Goal: Register for event/course

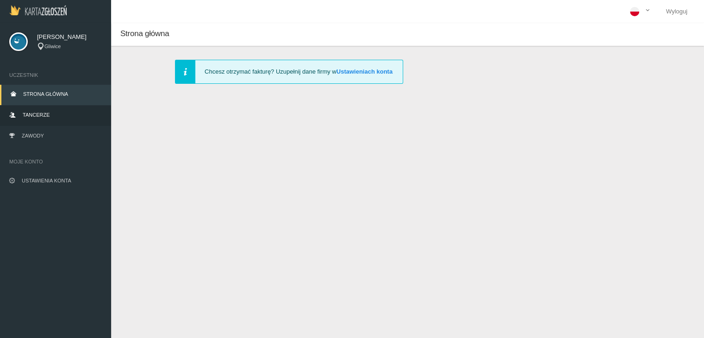
click at [16, 117] on link "Tancerze" at bounding box center [55, 116] width 111 height 20
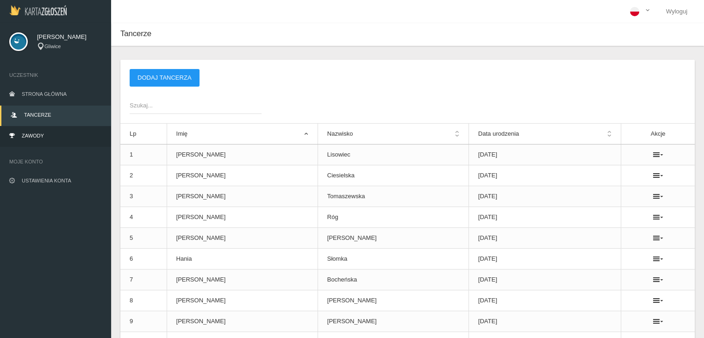
click at [31, 141] on link "Zawody" at bounding box center [55, 136] width 111 height 20
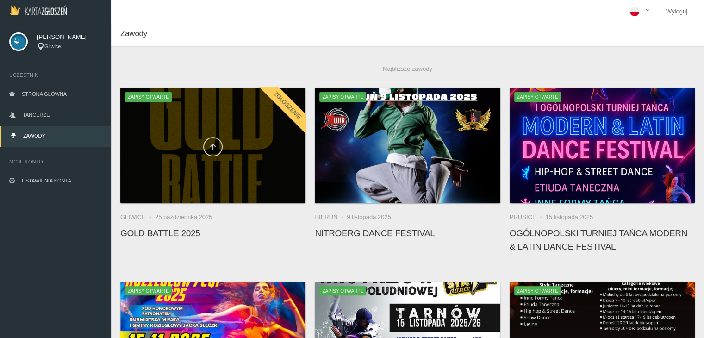
click at [214, 143] on icon at bounding box center [212, 146] width 7 height 7
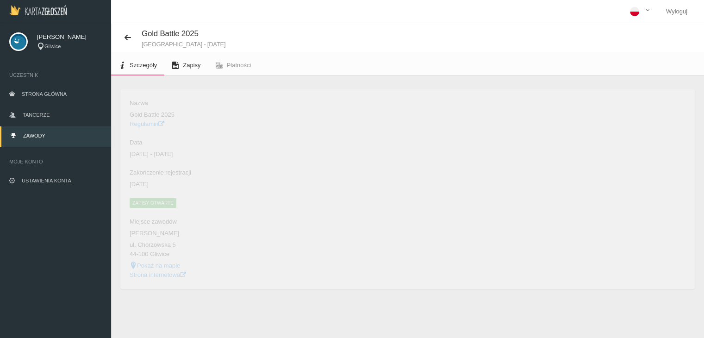
click at [189, 67] on span "Zapisy" at bounding box center [192, 65] width 18 height 7
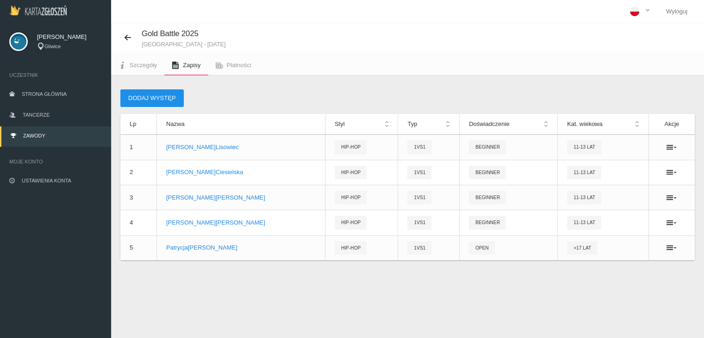
click at [160, 95] on button "Dodaj występ" at bounding box center [151, 98] width 63 height 18
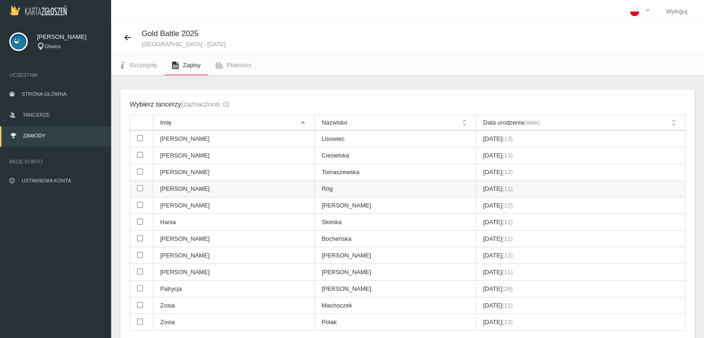
click at [141, 188] on input "checkbox" at bounding box center [140, 188] width 6 height 6
checkbox input "true"
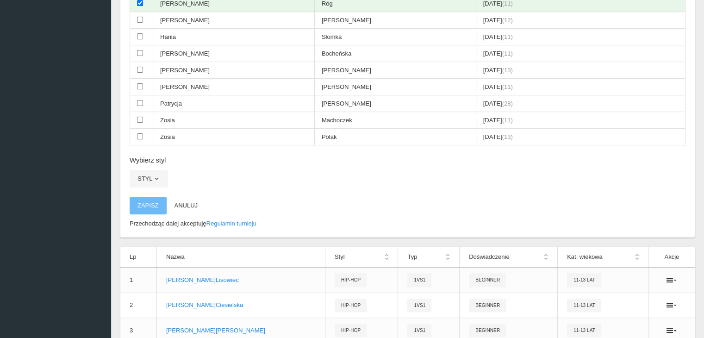
scroll to position [188, 0]
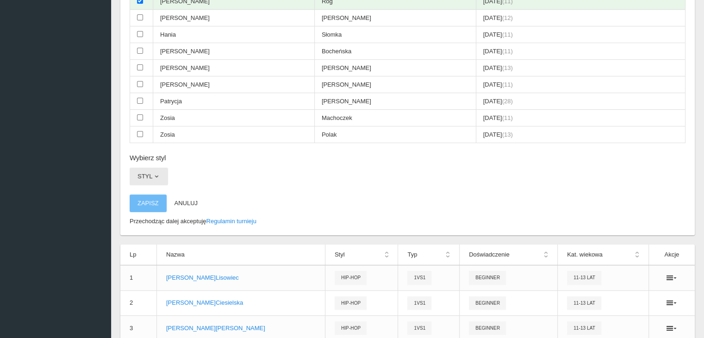
click at [146, 168] on button "Styl" at bounding box center [149, 177] width 38 height 18
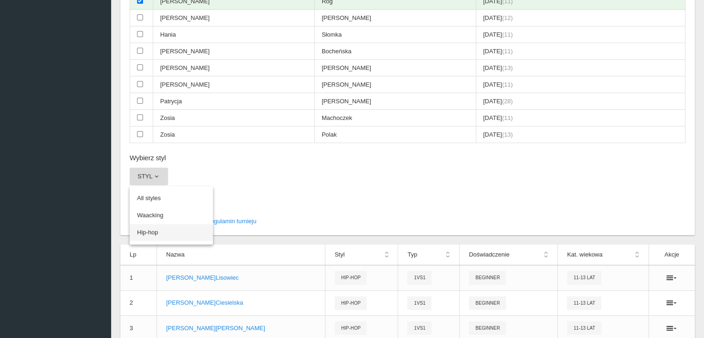
click at [153, 233] on link "Hip-hop" at bounding box center [171, 232] width 83 height 17
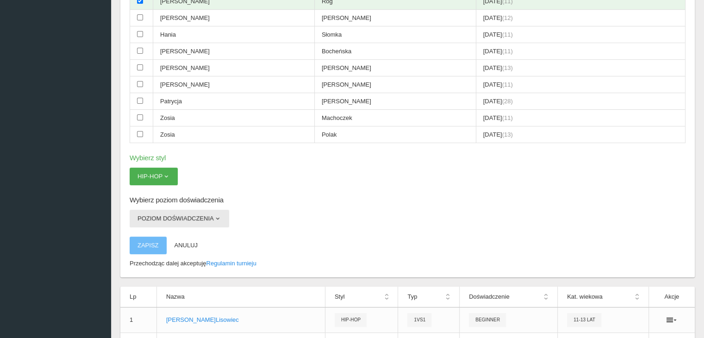
click at [159, 218] on button "Poziom doświadczenia" at bounding box center [180, 219] width 100 height 18
click at [163, 240] on link "Beginner" at bounding box center [171, 240] width 83 height 17
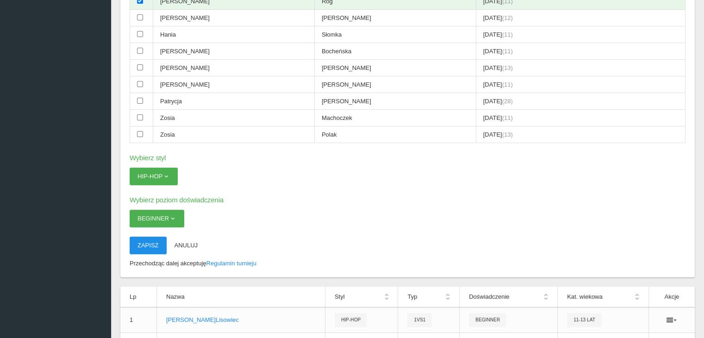
click at [148, 245] on button "Zapisz" at bounding box center [148, 246] width 37 height 18
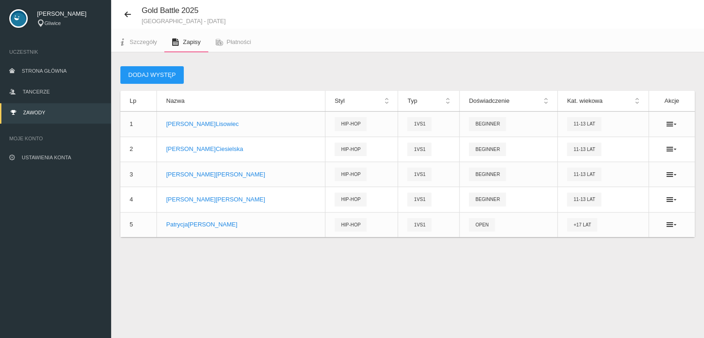
scroll to position [23, 0]
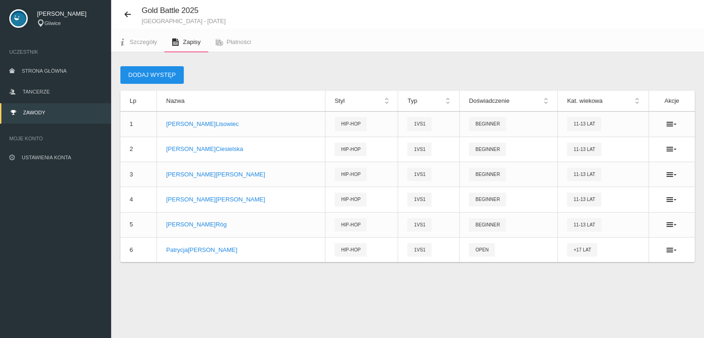
click at [154, 76] on button "Dodaj występ" at bounding box center [151, 75] width 63 height 18
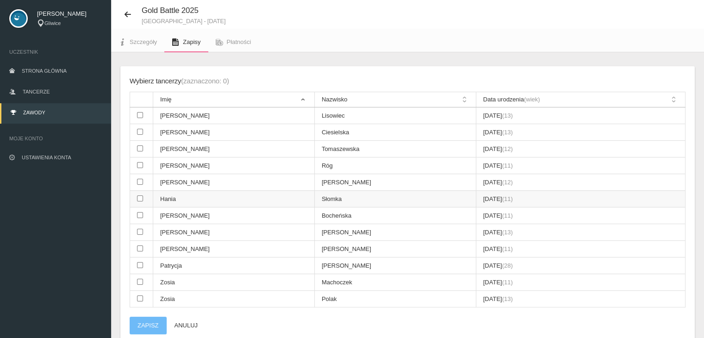
click at [139, 196] on input "checkbox" at bounding box center [140, 198] width 6 height 6
checkbox input "true"
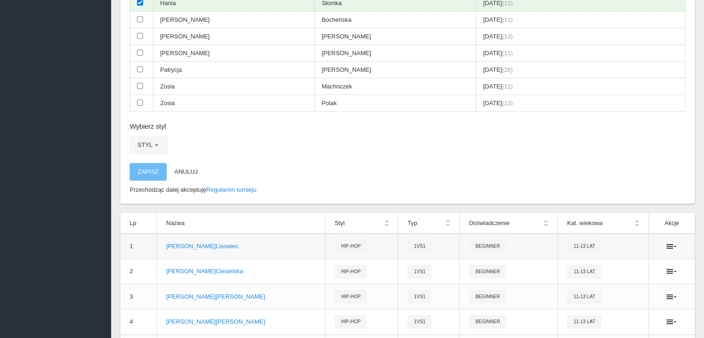
scroll to position [220, 0]
click at [144, 142] on button "Styl" at bounding box center [149, 144] width 38 height 18
click at [162, 196] on link "Hip-hop" at bounding box center [171, 200] width 83 height 17
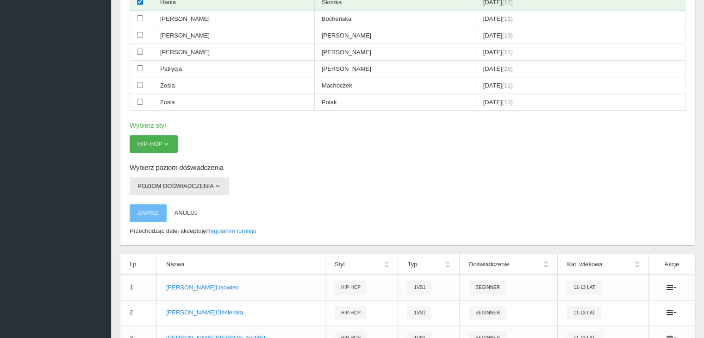
click at [182, 182] on button "Poziom doświadczenia" at bounding box center [180, 186] width 100 height 18
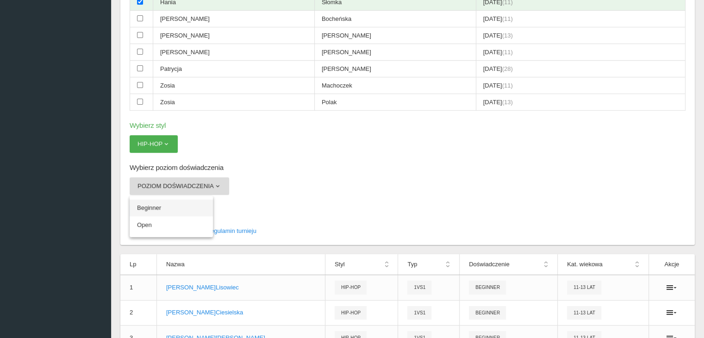
click at [175, 204] on link "Beginner" at bounding box center [171, 208] width 83 height 17
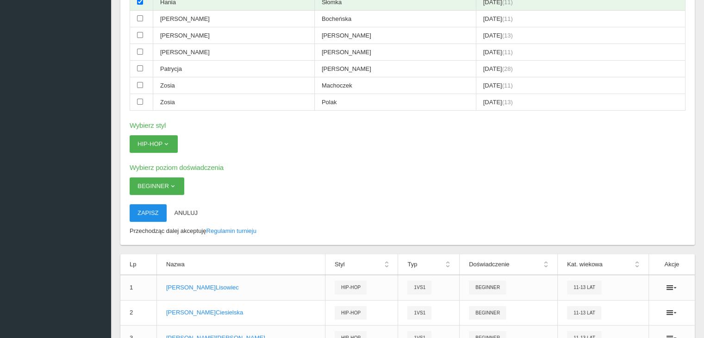
click at [156, 212] on button "Zapisz" at bounding box center [148, 213] width 37 height 18
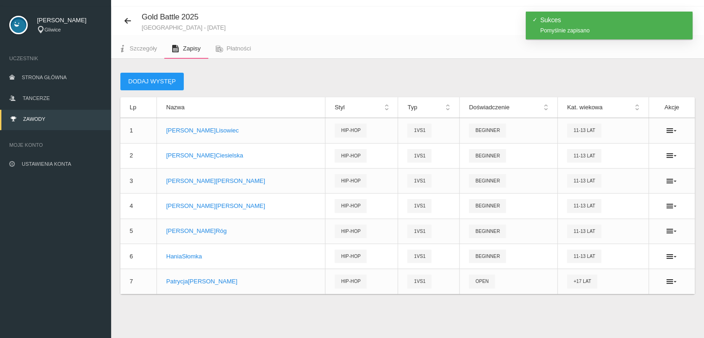
scroll to position [23, 0]
